Goal: Check status

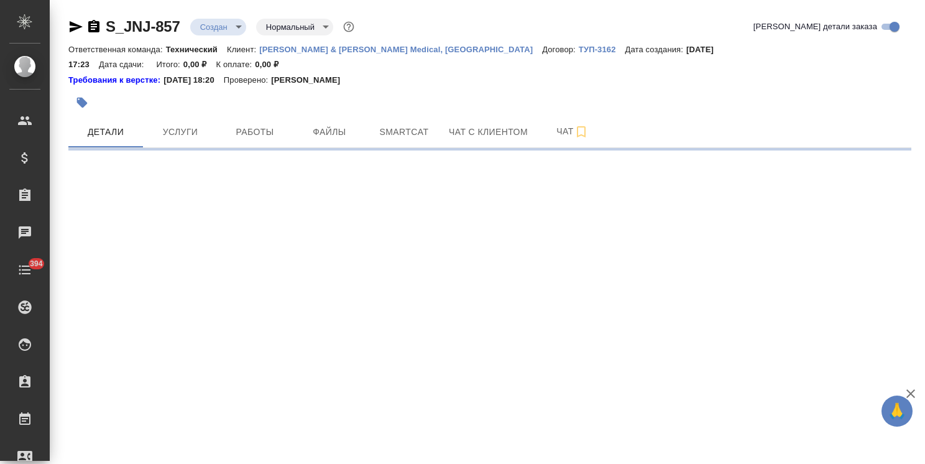
select select "RU"
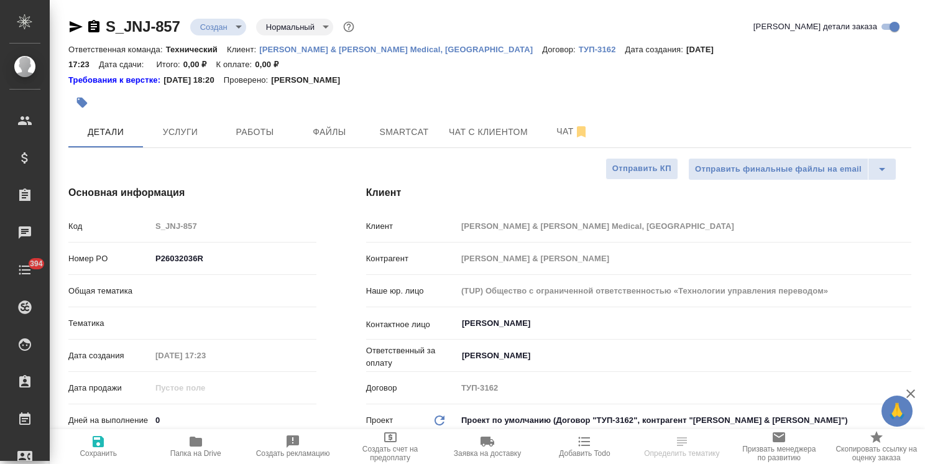
type textarea "x"
select select "RU"
type textarea "x"
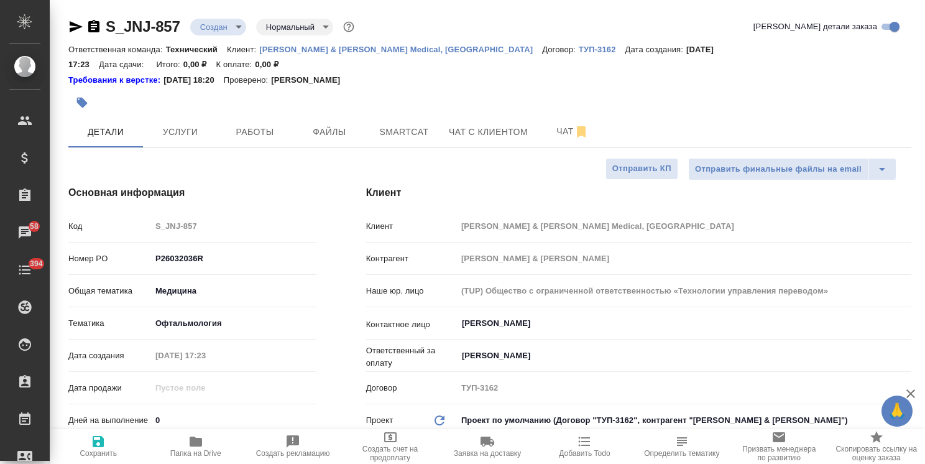
type textarea "x"
drag, startPoint x: 167, startPoint y: 10, endPoint x: 81, endPoint y: -1, distance: 85.9
click at [81, 0] on html "🙏 .cls-1 fill:#fff; AWATERA [PERSON_NAME] Спецификации Заказы 58 Чаты 394 Todo …" at bounding box center [462, 232] width 925 height 464
copy link "S_JNJ-857"
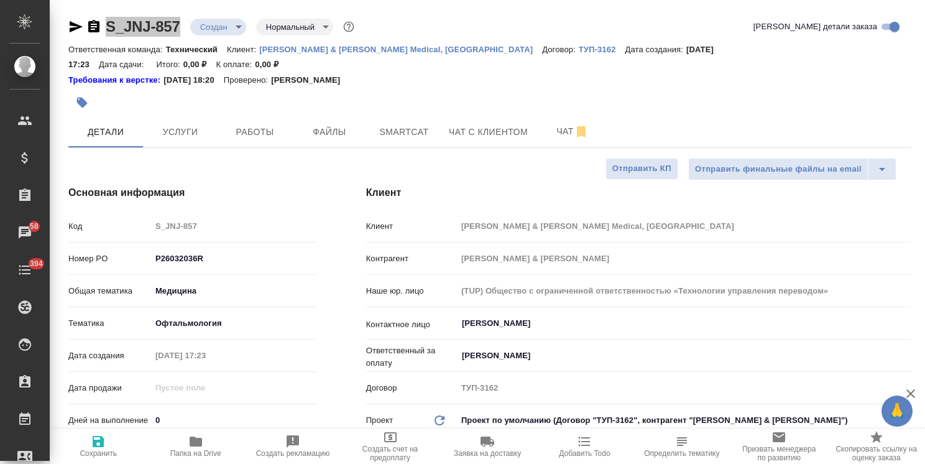
type textarea "x"
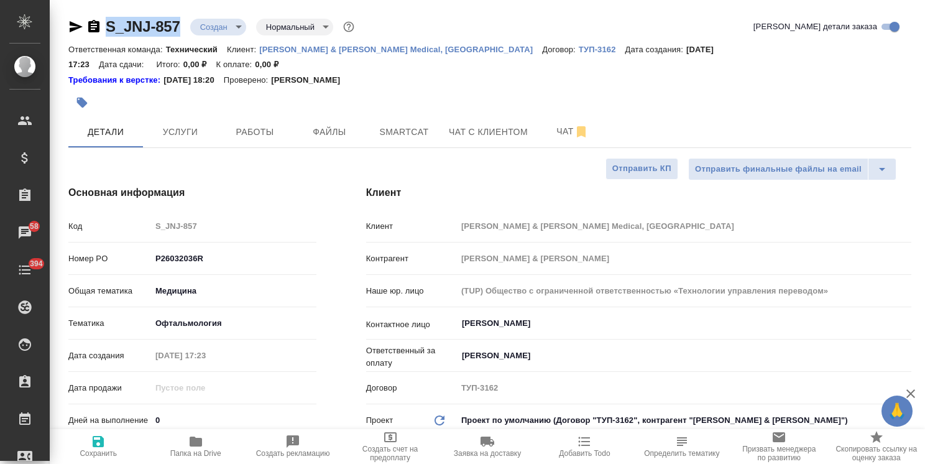
type textarea "x"
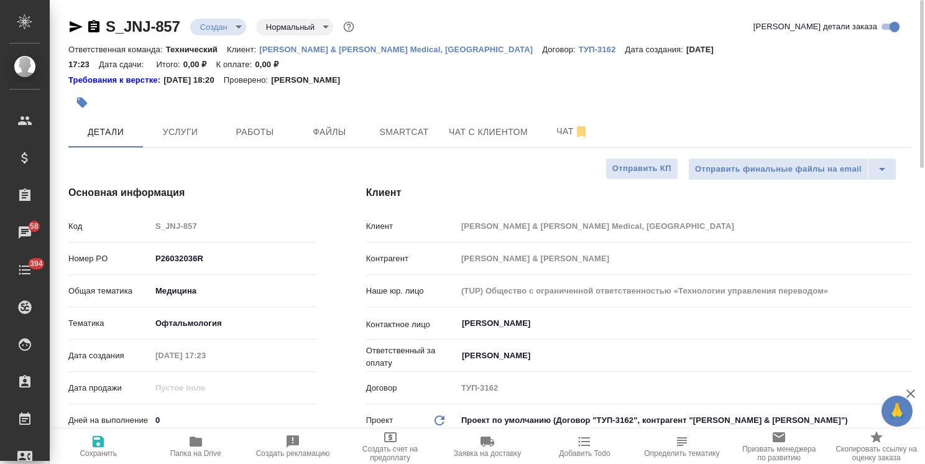
type textarea "x"
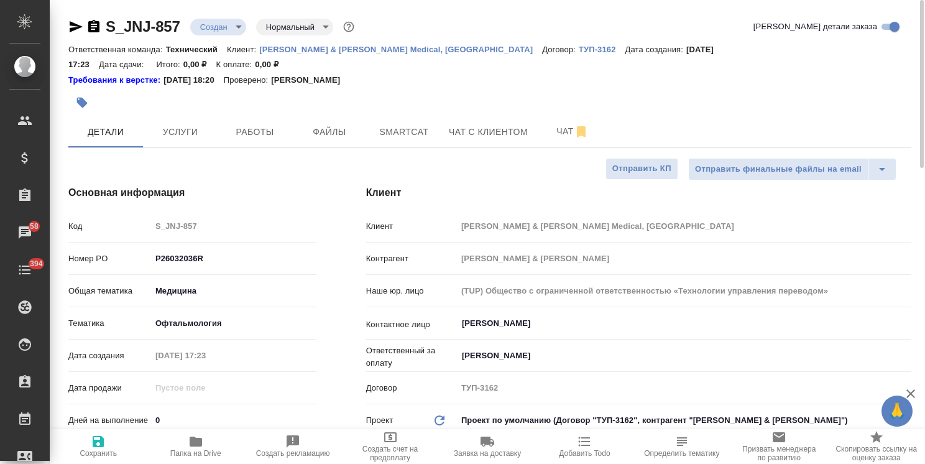
type textarea "x"
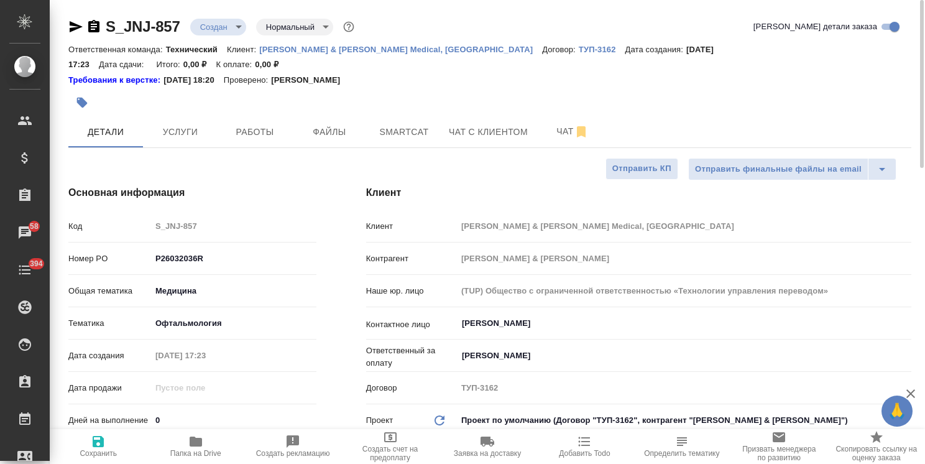
type textarea "x"
